Goal: Check status: Check status

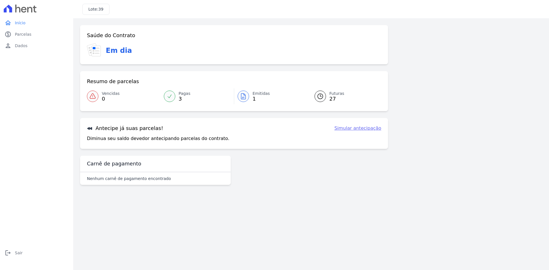
click at [179, 98] on span "3" at bounding box center [185, 99] width 12 height 5
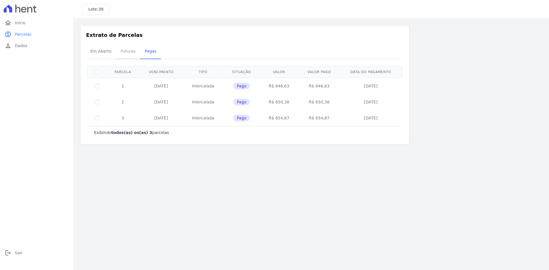
click at [130, 50] on span "Futuras" at bounding box center [128, 51] width 22 height 11
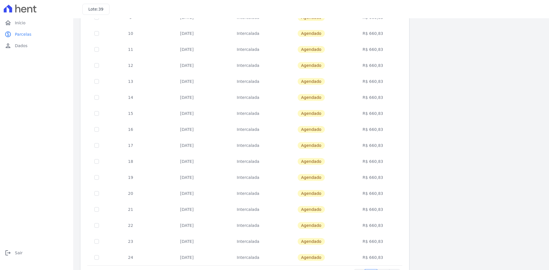
scroll to position [161, 0]
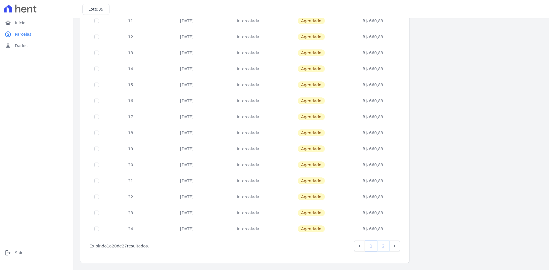
click at [382, 246] on link "2" at bounding box center [383, 246] width 12 height 11
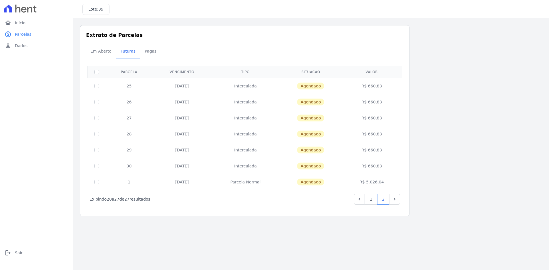
drag, startPoint x: 364, startPoint y: 168, endPoint x: 391, endPoint y: 166, distance: 27.3
click at [391, 166] on td "R$ 660,83" at bounding box center [372, 166] width 59 height 16
click at [438, 194] on div "Listagem de parcelas Baixar PDF Extrato de Parcelas Em [GEOGRAPHIC_DATA] Futura…" at bounding box center [311, 120] width 462 height 191
click at [99, 51] on span "Em Aberto" at bounding box center [101, 51] width 28 height 11
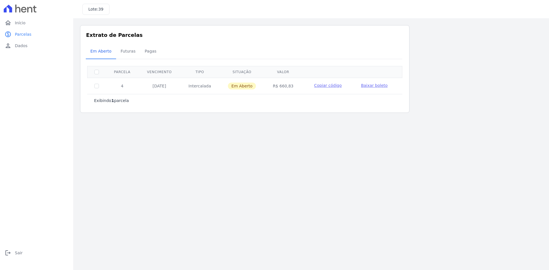
drag, startPoint x: 90, startPoint y: 9, endPoint x: 117, endPoint y: 21, distance: 29.7
click at [106, 9] on div "Lote: 39" at bounding box center [95, 9] width 27 height 11
click at [297, 169] on main "Listagem de parcelas Baixar PDF Extrato de Parcelas Em [GEOGRAPHIC_DATA] Futura…" at bounding box center [311, 144] width 476 height 252
